Goal: Task Accomplishment & Management: Use online tool/utility

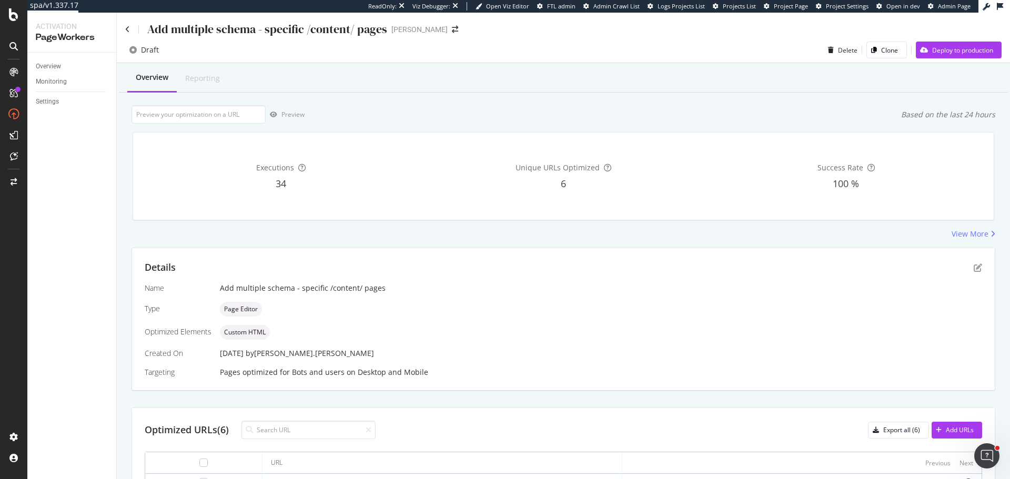
scroll to position [156, 0]
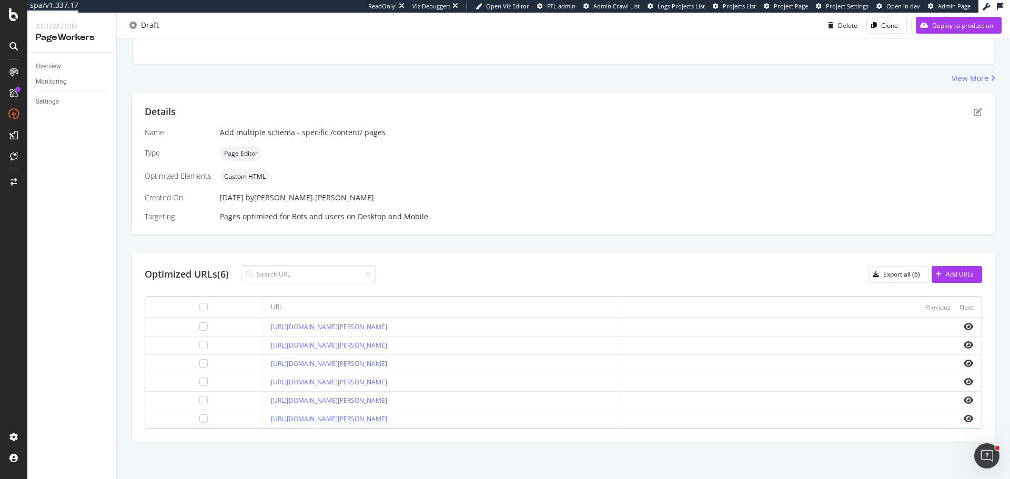
click at [977, 114] on div "Details Name Add multiple schema - specific /content/ pages Type Page Editor Op…" at bounding box center [563, 164] width 863 height 142
click at [974, 112] on icon "pen-to-square" at bounding box center [978, 112] width 8 height 8
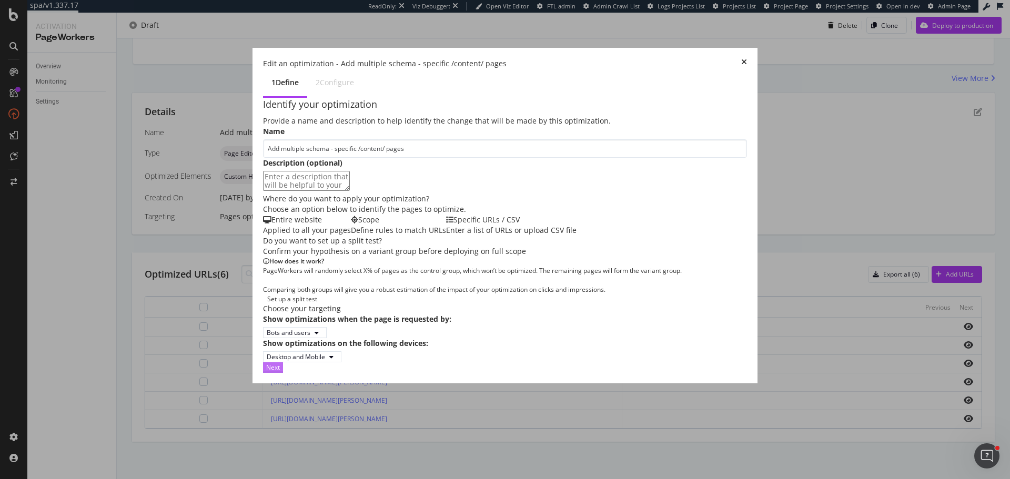
click at [280, 372] on div "Next" at bounding box center [273, 367] width 14 height 9
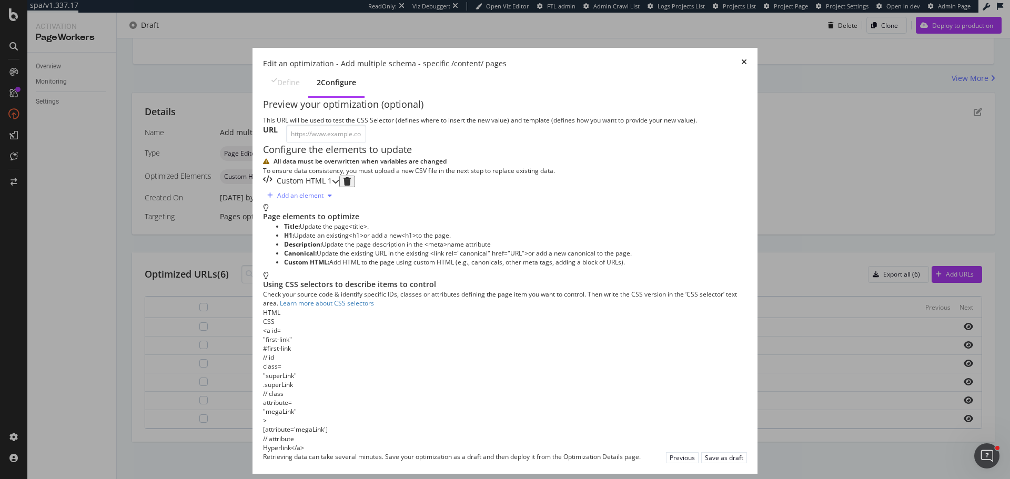
click at [277, 199] on div "Add an element" at bounding box center [300, 196] width 46 height 6
click at [323, 187] on div "Custom HTML 1" at bounding box center [297, 182] width 69 height 12
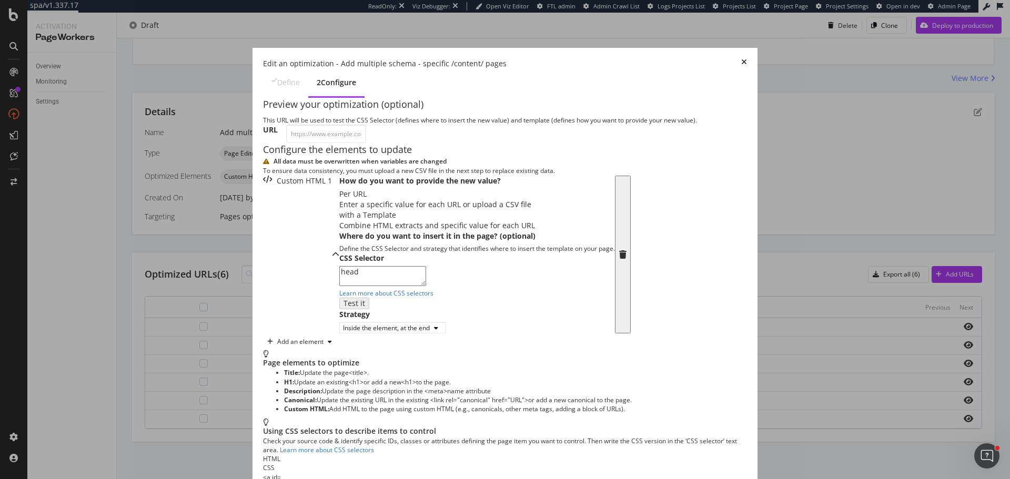
scroll to position [130, 0]
click at [339, 286] on textarea "head" at bounding box center [382, 276] width 87 height 20
click at [339, 176] on div "Custom HTML 1" at bounding box center [301, 255] width 76 height 158
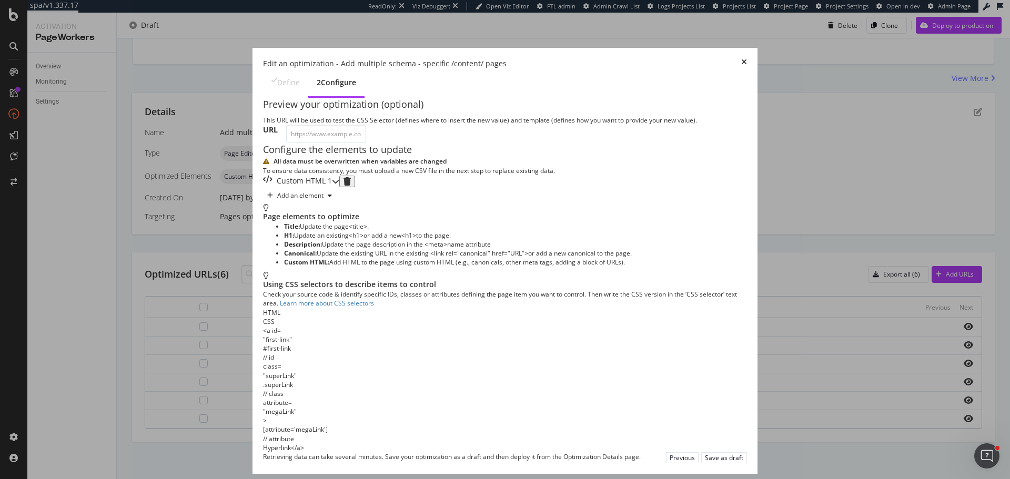
scroll to position [0, 0]
click at [277, 199] on div "Add an element" at bounding box center [300, 196] width 46 height 6
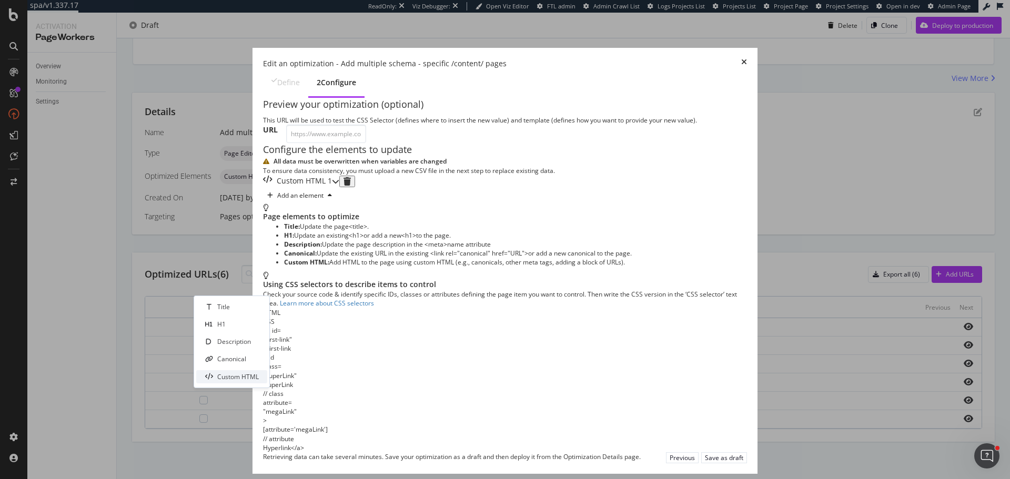
click at [246, 374] on div "Custom HTML" at bounding box center [238, 376] width 42 height 9
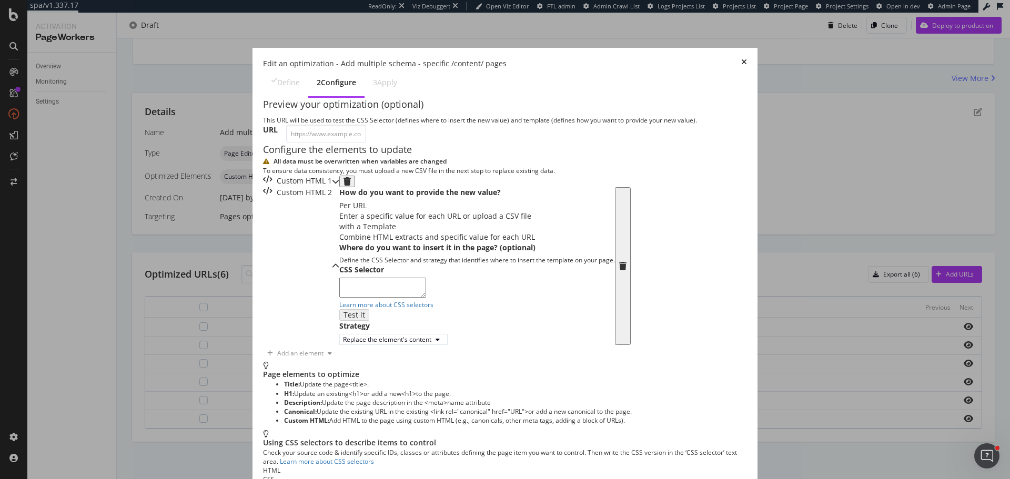
scroll to position [159, 0]
click at [339, 298] on textarea "modal" at bounding box center [382, 288] width 87 height 20
paste textarea "head"
type textarea "head"
click at [343, 344] on div "Replace the element's content" at bounding box center [387, 339] width 88 height 9
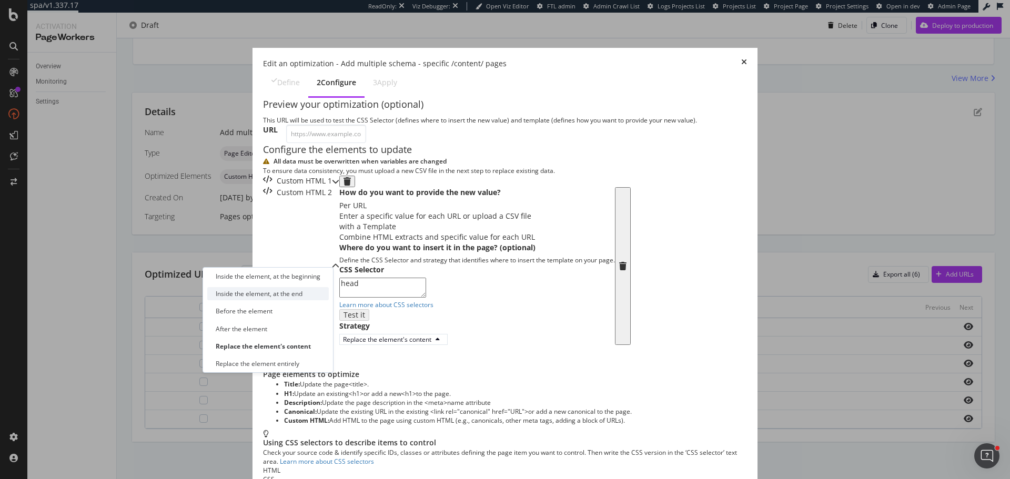
click at [289, 297] on div "Inside the element, at the end" at bounding box center [259, 293] width 87 height 9
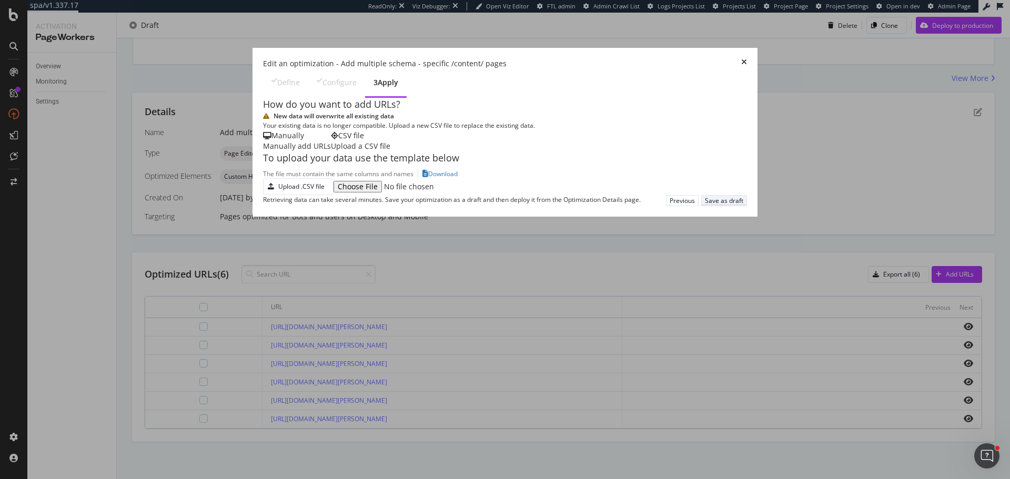
scroll to position [0, 0]
click at [264, 194] on div "Upload .CSV file" at bounding box center [294, 186] width 61 height 15
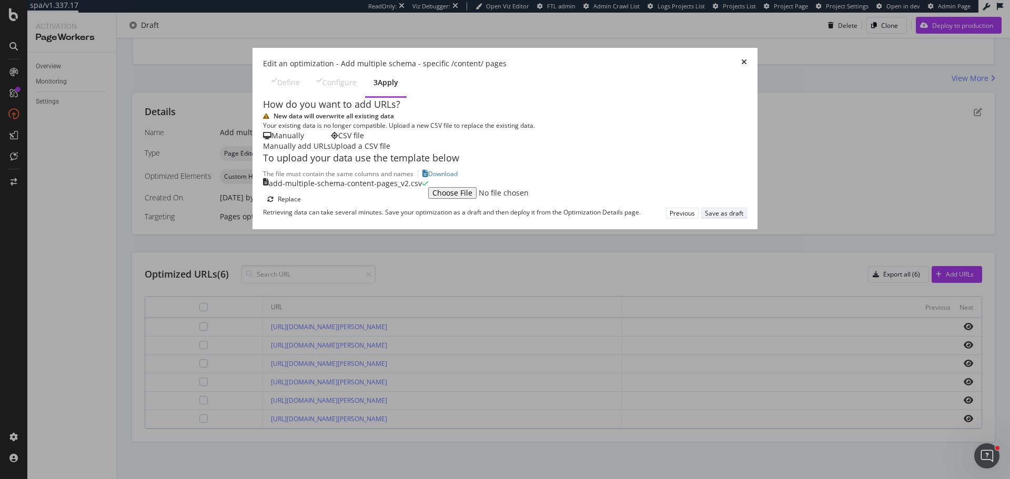
click at [747, 219] on button "Save as draft" at bounding box center [724, 213] width 46 height 11
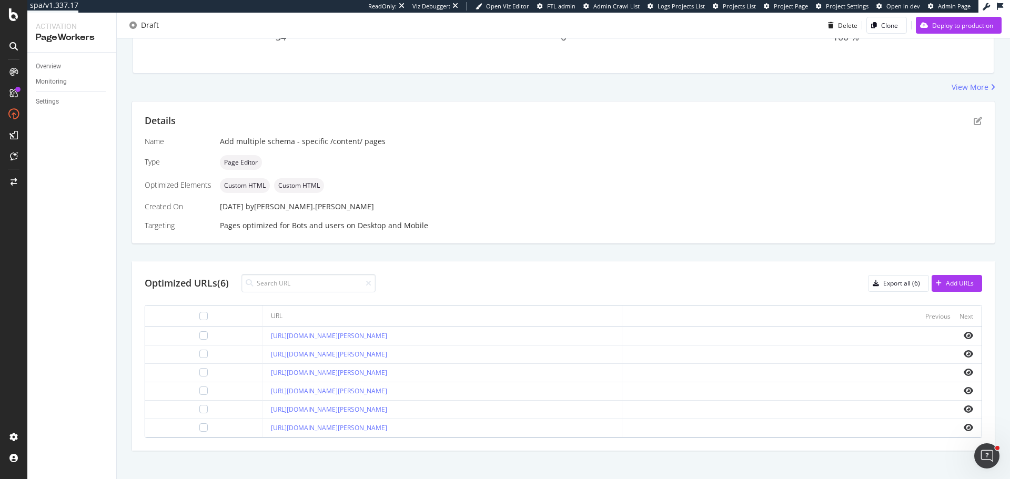
scroll to position [156, 0]
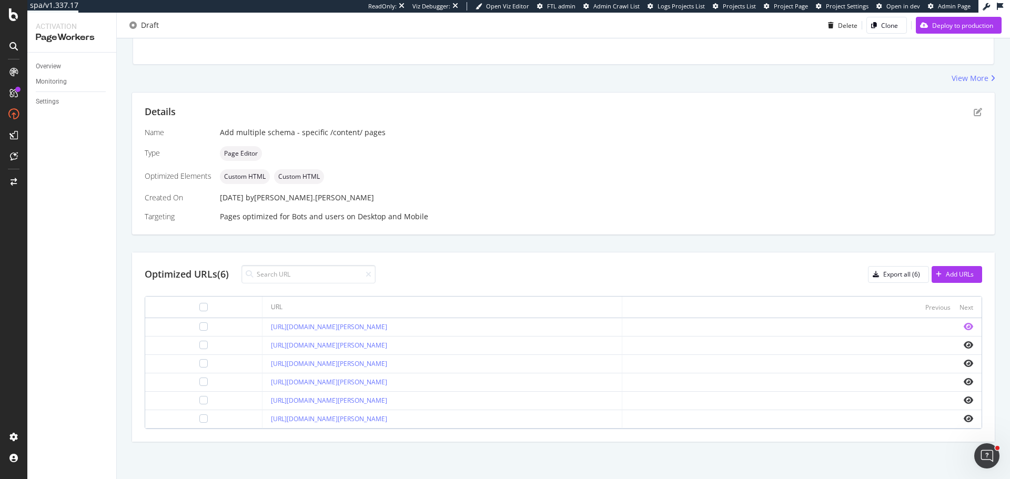
click at [964, 329] on icon "eye" at bounding box center [968, 326] width 9 height 8
click at [964, 400] on icon "eye" at bounding box center [968, 400] width 9 height 8
click at [964, 344] on icon "eye" at bounding box center [968, 345] width 9 height 8
click at [964, 365] on icon "eye" at bounding box center [968, 363] width 9 height 8
click at [964, 385] on icon "eye" at bounding box center [968, 382] width 9 height 8
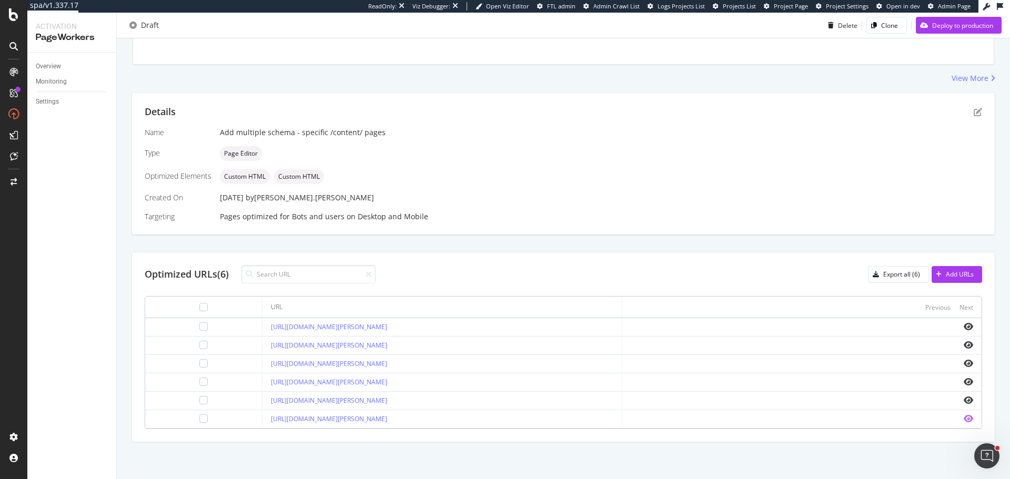
click at [964, 418] on icon "eye" at bounding box center [968, 418] width 9 height 8
click at [974, 108] on icon "pen-to-square" at bounding box center [978, 112] width 8 height 8
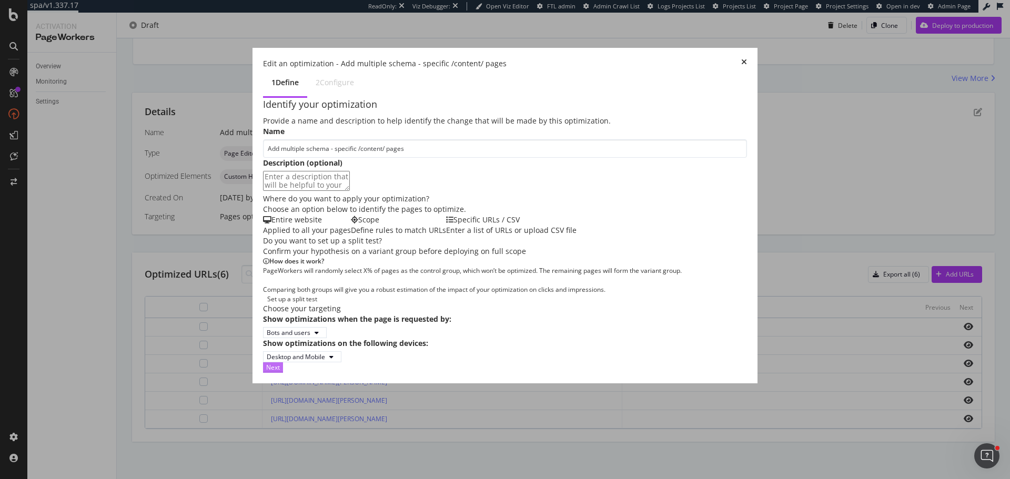
click at [280, 372] on div "Next" at bounding box center [273, 367] width 14 height 9
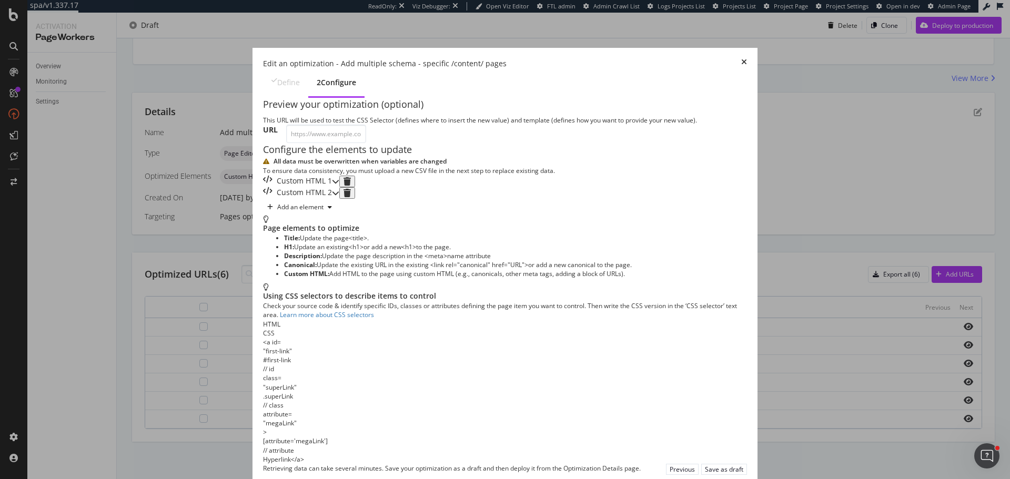
click at [332, 187] on div "Custom HTML 1" at bounding box center [297, 182] width 69 height 12
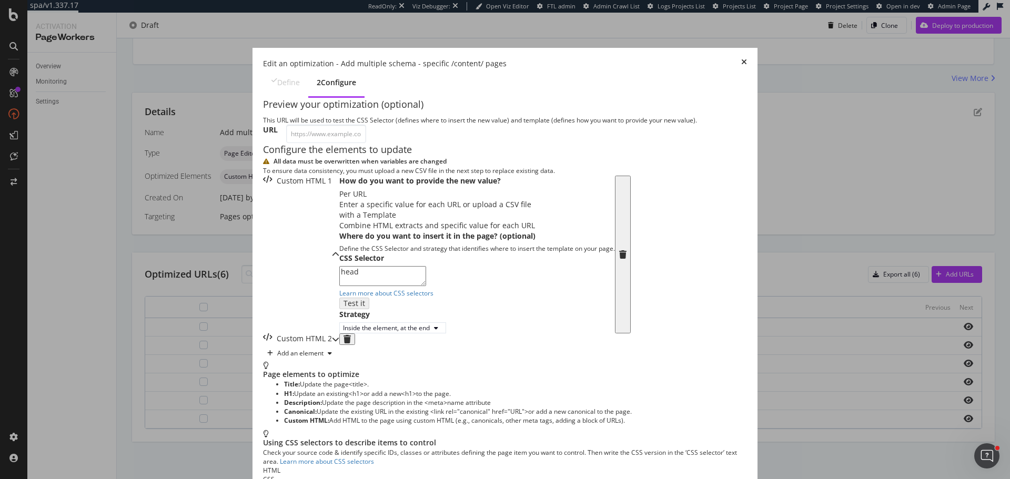
scroll to position [158, 0]
click at [311, 176] on div "Custom HTML 1" at bounding box center [301, 255] width 76 height 158
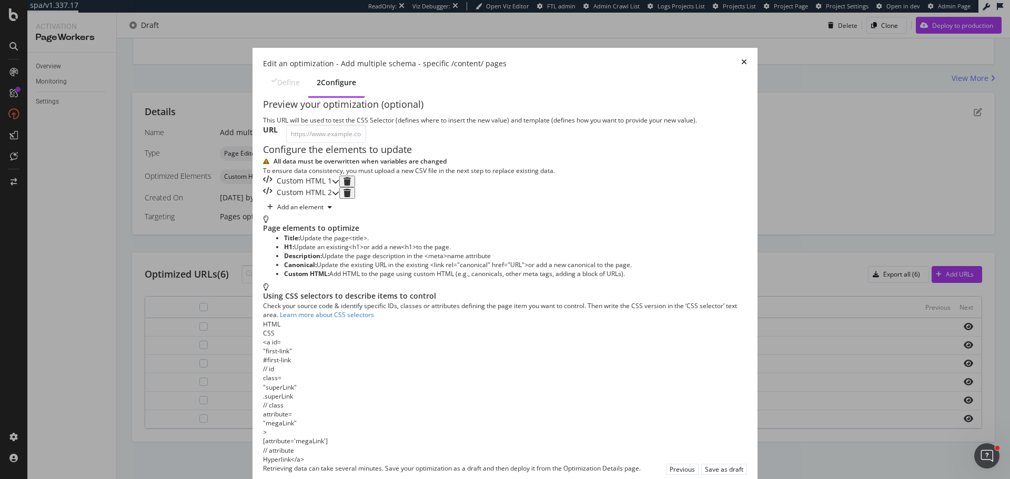
scroll to position [0, 0]
click at [305, 199] on div "Custom HTML 2" at bounding box center [297, 193] width 69 height 12
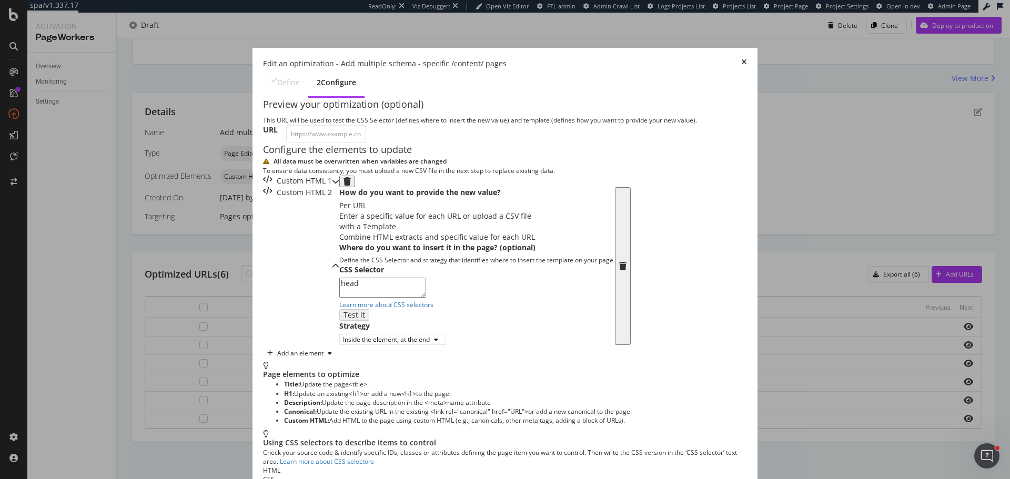
scroll to position [159, 0]
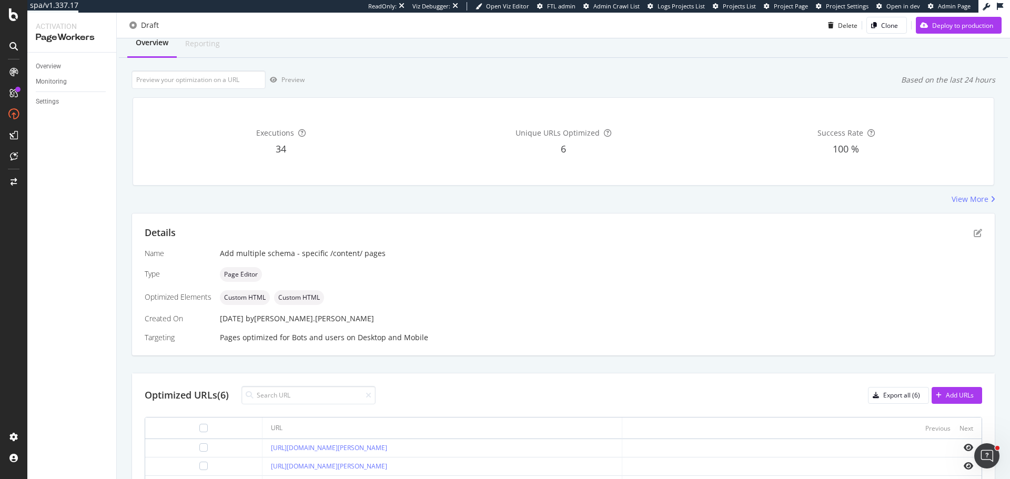
scroll to position [0, 0]
